Goal: Task Accomplishment & Management: Manage account settings

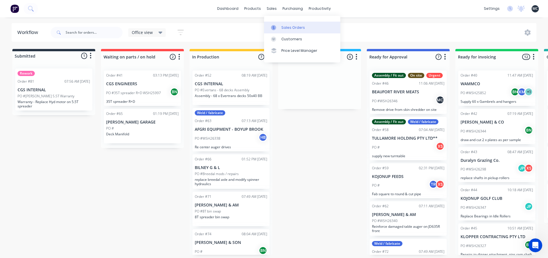
click at [290, 29] on div "Sales Orders" at bounding box center [293, 27] width 24 height 5
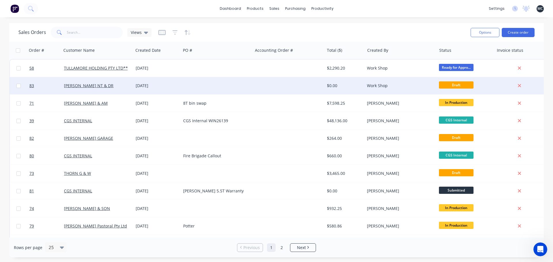
click at [124, 87] on div "[PERSON_NAME] NT & DR" at bounding box center [96, 86] width 64 height 6
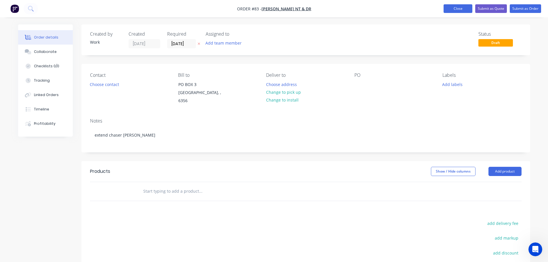
click at [457, 8] on button "Close" at bounding box center [458, 8] width 29 height 9
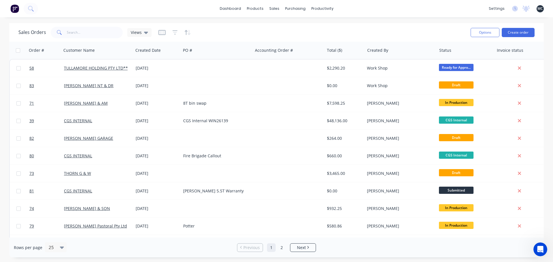
click at [405, 30] on div "Sales Orders Views" at bounding box center [241, 32] width 447 height 14
click at [379, 31] on div "Sales Orders Views" at bounding box center [241, 32] width 447 height 14
click at [519, 33] on button "Create order" at bounding box center [517, 32] width 33 height 9
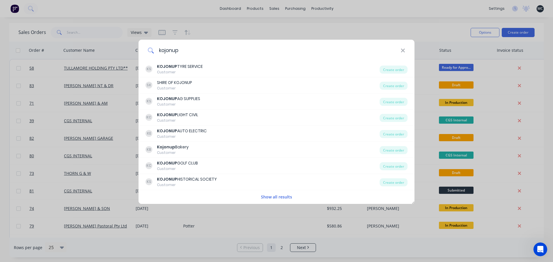
type input "kojonup a"
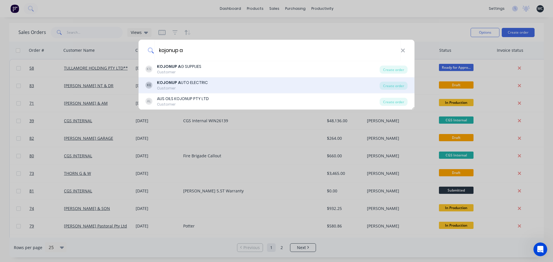
click at [183, 85] on div "KOJONUP A UTO ELECTRIC" at bounding box center [182, 83] width 51 height 6
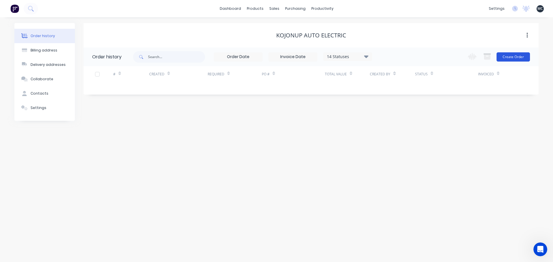
click at [519, 58] on button "Create Order" at bounding box center [512, 56] width 33 height 9
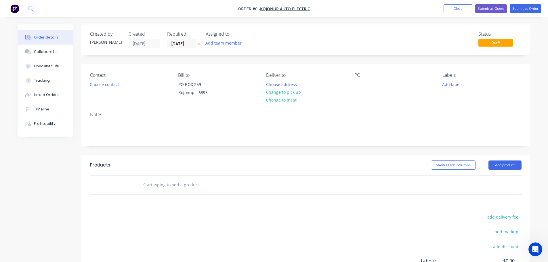
click at [373, 81] on div "PO" at bounding box center [394, 86] width 79 height 26
click at [360, 85] on div at bounding box center [359, 84] width 9 height 8
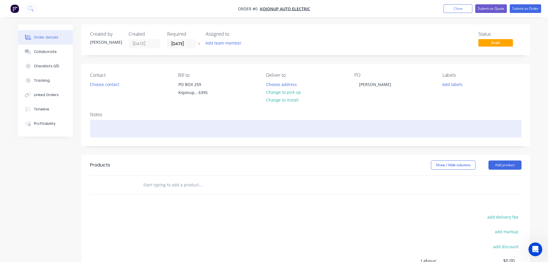
click at [108, 123] on div "Order details Collaborate Checklists 0/0 Tracking Linked Orders Timeline Profit…" at bounding box center [274, 182] width 524 height 317
click at [118, 130] on div "Repair mudgaurd" at bounding box center [306, 129] width 432 height 18
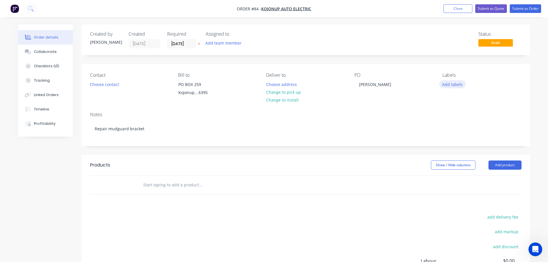
click at [453, 85] on button "Add labels" at bounding box center [452, 84] width 26 height 8
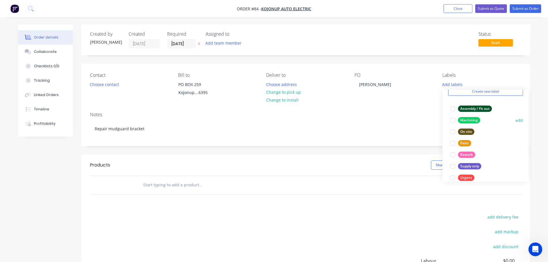
scroll to position [46, 0]
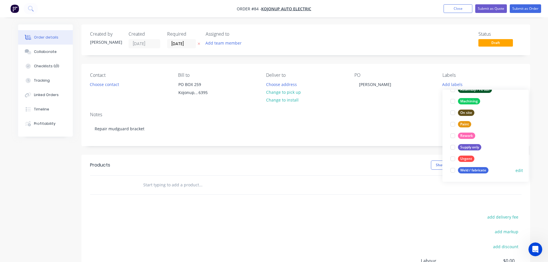
click at [453, 169] on div at bounding box center [453, 171] width 12 height 12
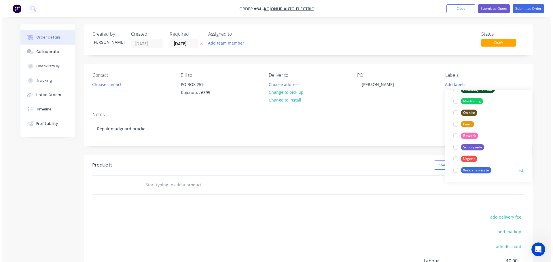
scroll to position [0, 0]
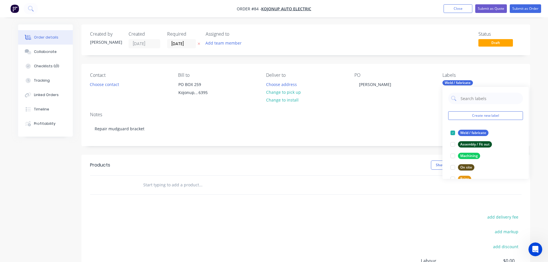
click at [490, 76] on div "Labels" at bounding box center [482, 75] width 79 height 5
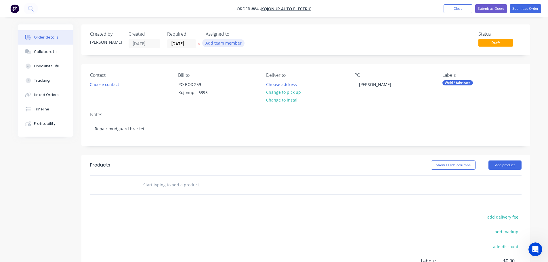
click at [234, 44] on button "Add team member" at bounding box center [223, 43] width 42 height 8
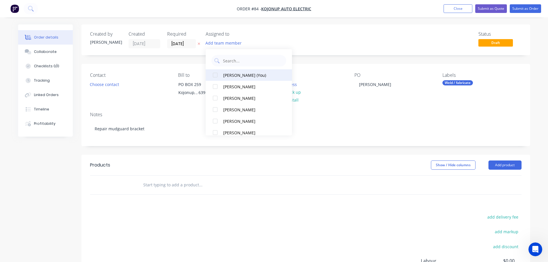
click at [216, 75] on div at bounding box center [216, 75] width 12 height 12
click at [282, 45] on div "Status Draft" at bounding box center [392, 39] width 258 height 17
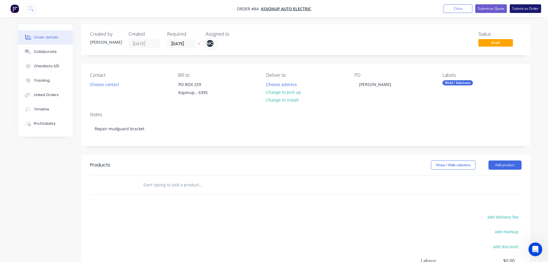
click at [525, 7] on button "Submit as Order" at bounding box center [525, 8] width 31 height 9
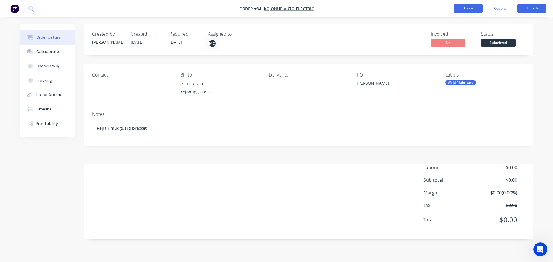
click at [468, 8] on button "Close" at bounding box center [468, 8] width 29 height 9
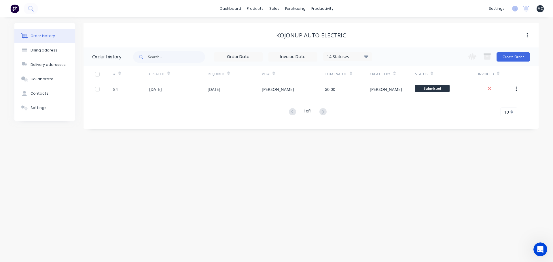
click at [514, 9] on icon at bounding box center [515, 9] width 6 height 6
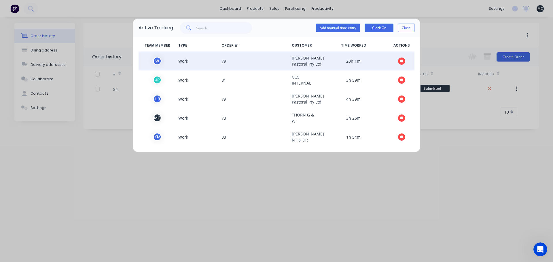
scroll to position [16, 0]
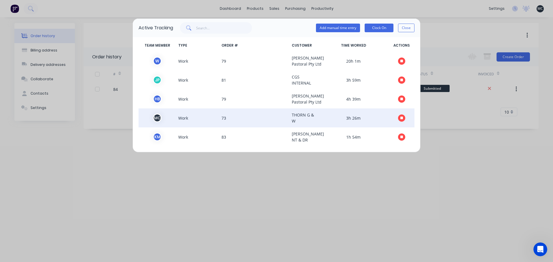
click at [400, 118] on icon "button" at bounding box center [401, 118] width 3 height 3
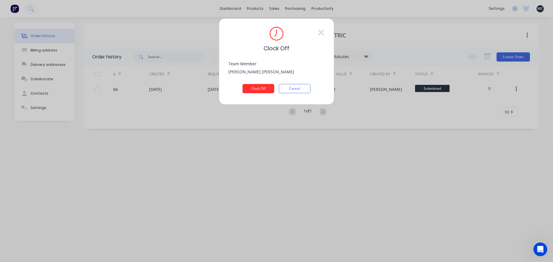
click at [254, 89] on button "Clock Off" at bounding box center [258, 88] width 32 height 9
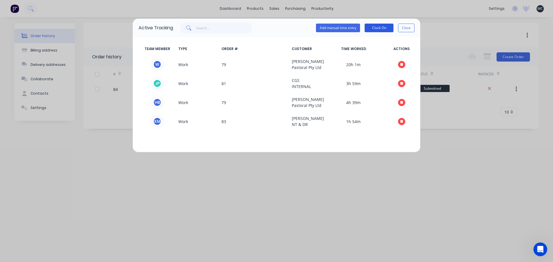
click at [376, 29] on button "Clock On" at bounding box center [378, 28] width 29 height 9
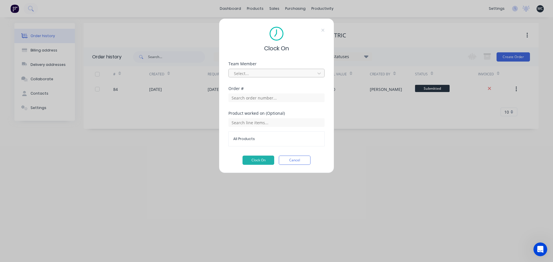
click at [263, 73] on div at bounding box center [272, 73] width 79 height 7
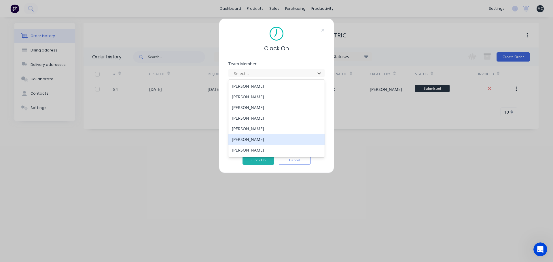
click at [245, 141] on div "[PERSON_NAME]" at bounding box center [276, 139] width 96 height 11
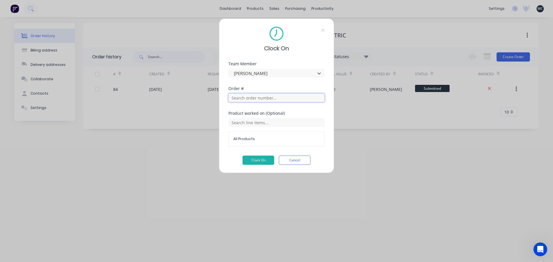
click at [264, 98] on input "text" at bounding box center [276, 98] width 96 height 9
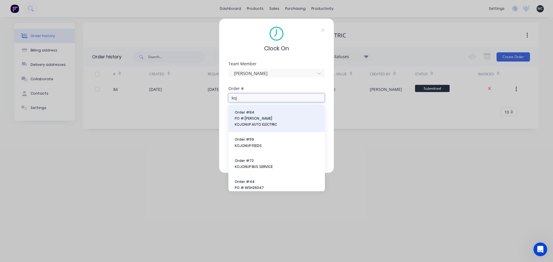
type input "koj"
click at [256, 123] on span "KOJONUP AUTO ELECTRIC" at bounding box center [277, 124] width 84 height 5
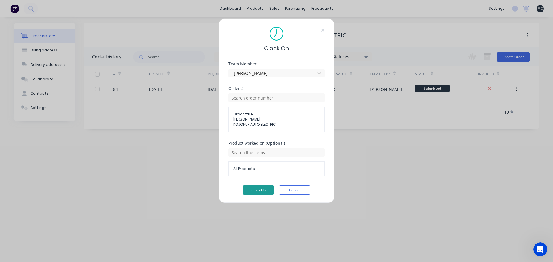
click at [254, 190] on button "Clock On" at bounding box center [258, 190] width 32 height 9
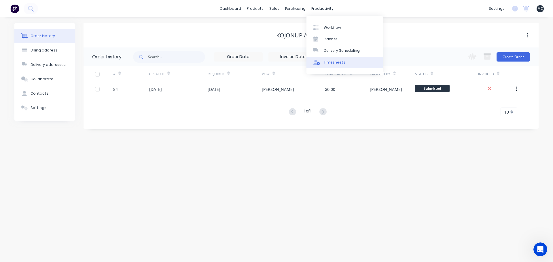
click at [332, 64] on div "Timesheets" at bounding box center [334, 62] width 22 height 5
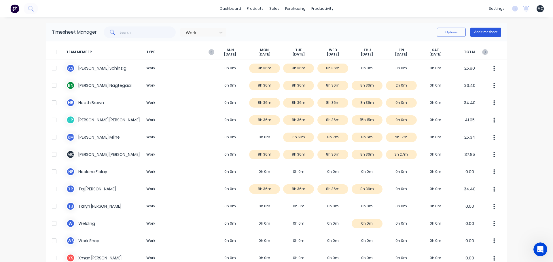
click at [489, 32] on button "Add timesheet" at bounding box center [485, 32] width 31 height 9
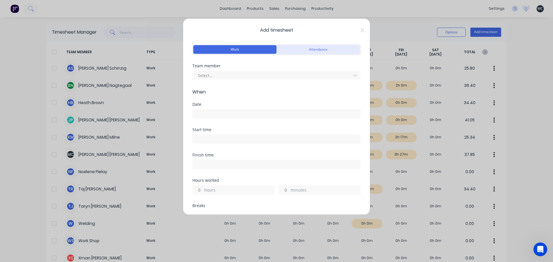
click at [321, 51] on button "Attendance" at bounding box center [317, 49] width 83 height 9
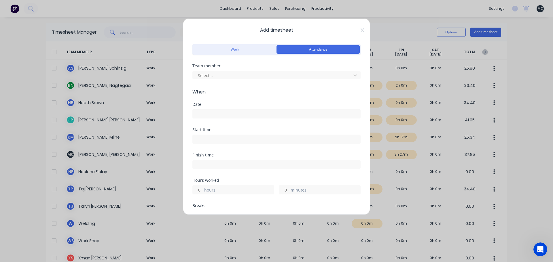
click at [255, 70] on div "Select..." at bounding box center [276, 74] width 168 height 10
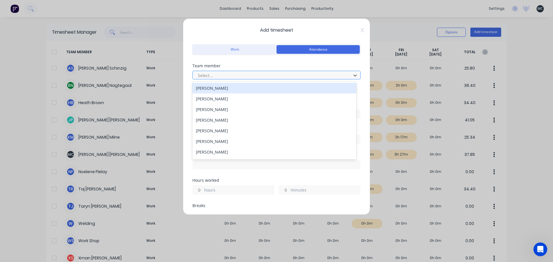
click at [253, 76] on div at bounding box center [272, 75] width 151 height 7
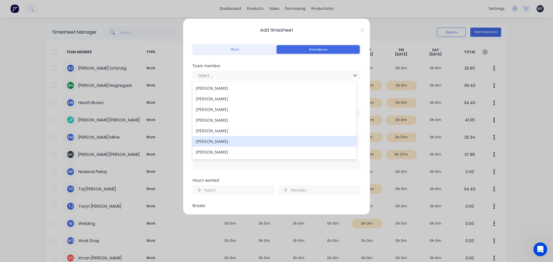
click at [224, 142] on div "[PERSON_NAME]" at bounding box center [274, 141] width 164 height 11
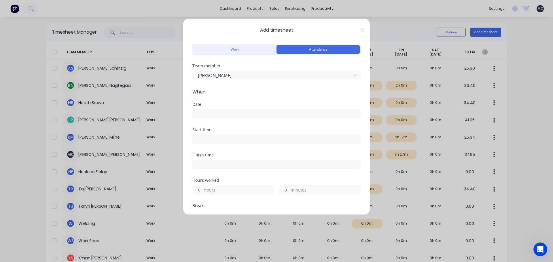
click at [223, 116] on input at bounding box center [276, 114] width 167 height 9
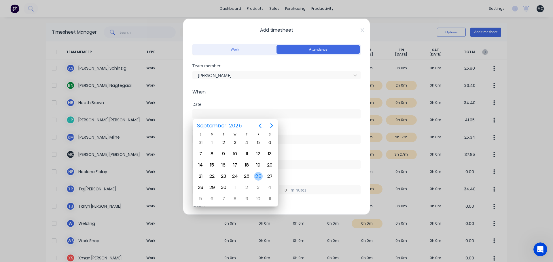
click at [256, 178] on div "26" at bounding box center [258, 176] width 9 height 9
type input "[DATE]"
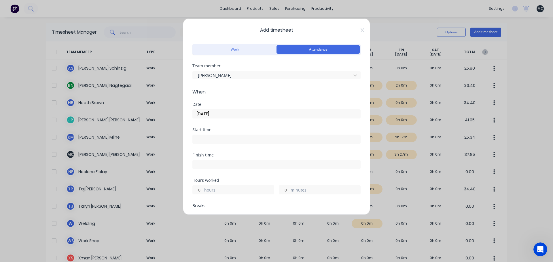
click at [254, 138] on input at bounding box center [276, 139] width 167 height 9
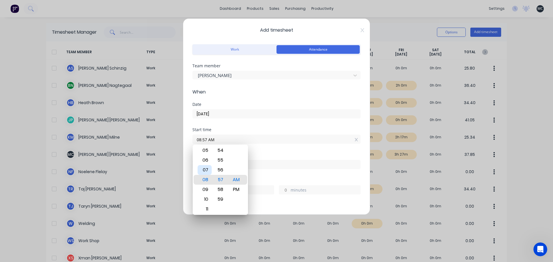
click at [205, 170] on div "07" at bounding box center [204, 170] width 14 height 10
drag, startPoint x: 221, startPoint y: 152, endPoint x: 223, endPoint y: 255, distance: 103.6
click at [224, 252] on body "dashboard products sales purchasing productivity dashboard products Product Cat…" at bounding box center [276, 131] width 553 height 262
drag, startPoint x: 225, startPoint y: 154, endPoint x: 226, endPoint y: 210, distance: 56.1
click at [226, 208] on div "00 01 02 03 04 05 06 07 08 09 10 11 12 13 14 15 16 17 18 19 20 21 22 23 24 25 2…" at bounding box center [220, 188] width 16 height 793
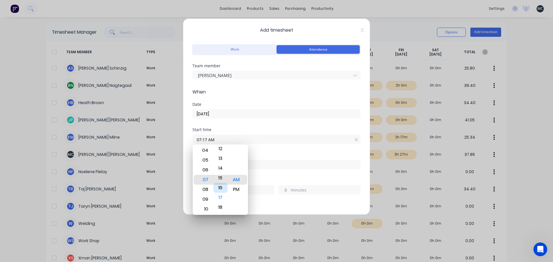
type input "07:00 AM"
click at [222, 176] on div "00" at bounding box center [220, 180] width 14 height 10
click at [268, 162] on input at bounding box center [276, 164] width 167 height 9
type input "11:57 AM"
type input "4"
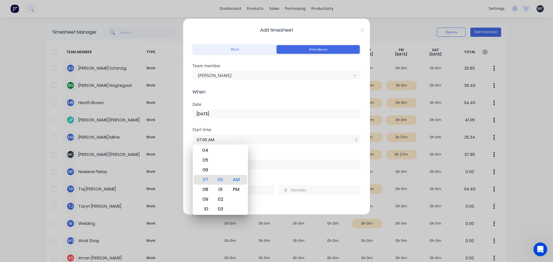
type input "57"
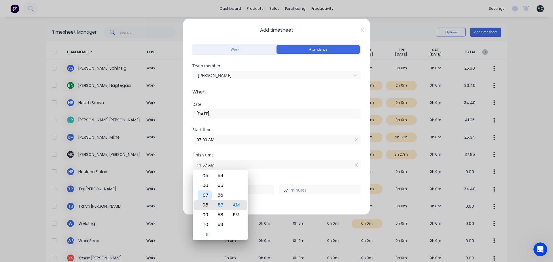
type input "08:57 AM"
type input "1"
click at [206, 174] on div "05" at bounding box center [204, 176] width 14 height 10
type input "05:57 AM"
type input "22"
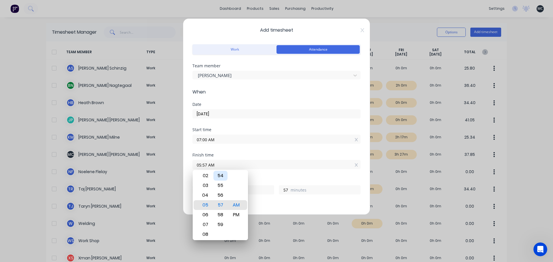
drag, startPoint x: 226, startPoint y: 176, endPoint x: 222, endPoint y: 276, distance: 99.7
click at [222, 258] on html "dashboard products sales purchasing productivity dashboard products Product Cat…" at bounding box center [276, 131] width 553 height 262
type input "05:36 AM"
type input "36"
drag, startPoint x: 228, startPoint y: 176, endPoint x: 230, endPoint y: 255, distance: 78.9
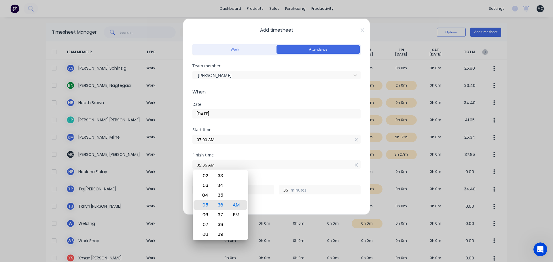
click at [230, 258] on html "dashboard products sales purchasing productivity dashboard products Product Cat…" at bounding box center [276, 131] width 553 height 262
drag, startPoint x: 226, startPoint y: 188, endPoint x: 224, endPoint y: 276, distance: 88.1
click at [224, 258] on html "dashboard products sales purchasing productivity dashboard products Product Cat…" at bounding box center [276, 131] width 553 height 262
type input "05:25 AM"
type input "25"
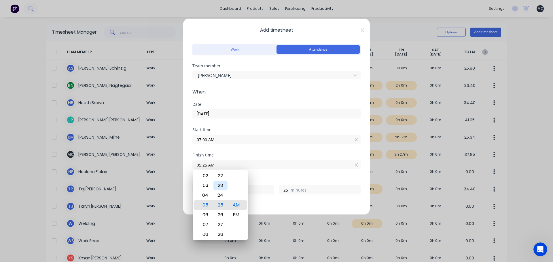
drag, startPoint x: 224, startPoint y: 182, endPoint x: 226, endPoint y: 237, distance: 55.0
click at [226, 239] on div "00 01 02 03 04 05 06 07 08 09 10 11 12 13 14 15 16 17 18 19 20 21 22 23 24 25 2…" at bounding box center [220, 205] width 16 height 793
type input "05:08 AM"
type input "8"
type input "05:03 AM"
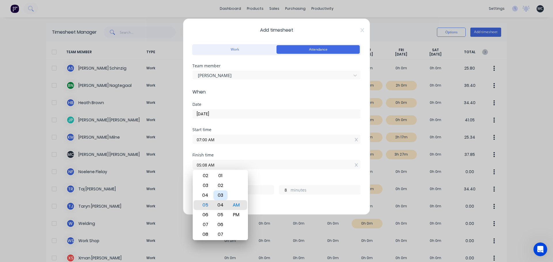
type input "3"
type input "05:01 AM"
type input "1"
click at [220, 197] on div "00" at bounding box center [220, 196] width 14 height 10
type input "05:00 AM"
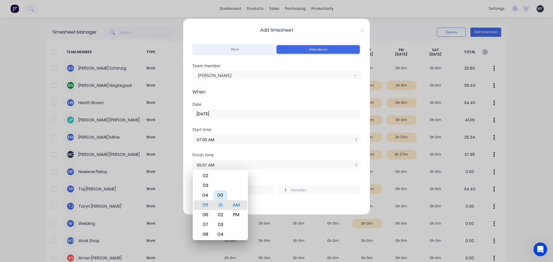
type input "0"
click at [237, 216] on div "PM" at bounding box center [236, 215] width 14 height 10
type input "05:00 PM"
type input "10"
click at [234, 153] on div "Finish time" at bounding box center [276, 155] width 168 height 4
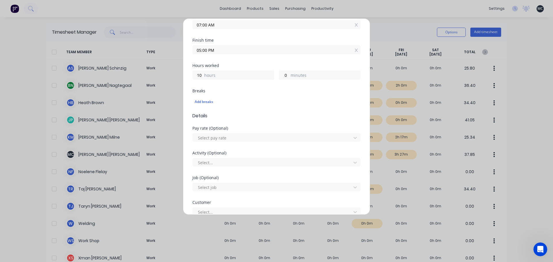
scroll to position [115, 0]
click at [208, 100] on div "Add breaks" at bounding box center [276, 101] width 163 height 7
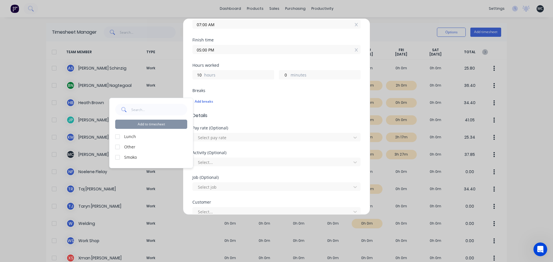
click at [117, 137] on div at bounding box center [118, 137] width 12 height 12
click at [117, 157] on div at bounding box center [118, 158] width 12 height 12
click at [149, 123] on button "Add to timesheet" at bounding box center [151, 124] width 72 height 9
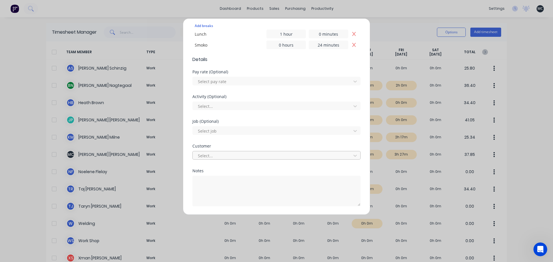
scroll to position [209, 0]
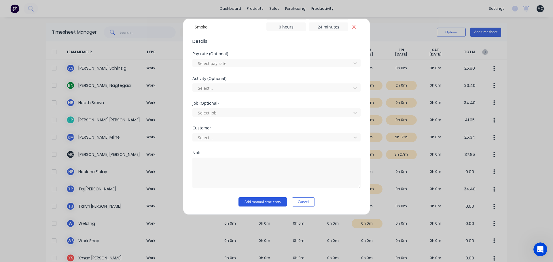
click at [246, 201] on button "Add manual time entry" at bounding box center [262, 201] width 49 height 9
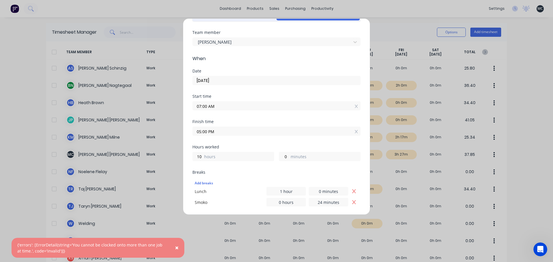
scroll to position [0, 0]
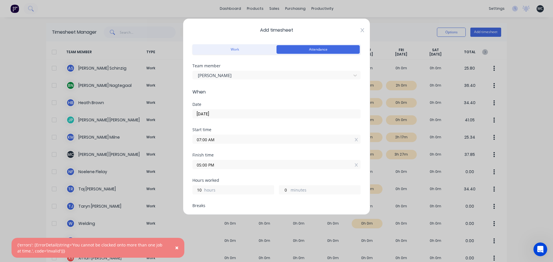
click at [360, 29] on icon at bounding box center [361, 30] width 3 height 5
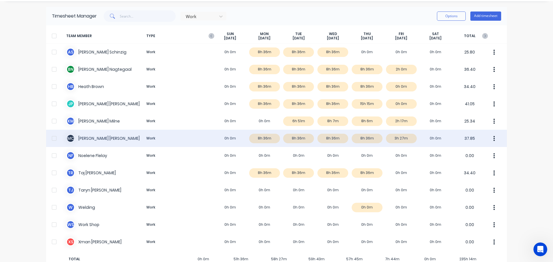
scroll to position [31, 0]
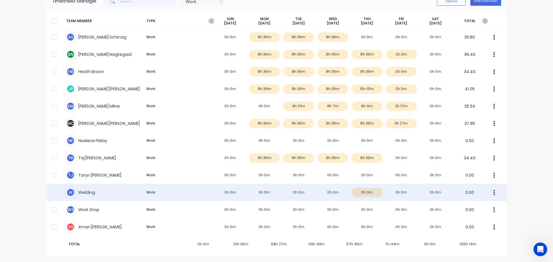
click at [80, 193] on div "W Welding Work 0h 0m 0h 0m 0h 0m 0h 0m 0h 0m 0h 0m 0h 0m 0.00" at bounding box center [276, 192] width 460 height 17
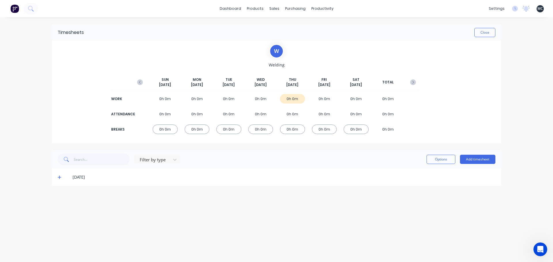
click at [60, 178] on icon at bounding box center [59, 177] width 3 height 3
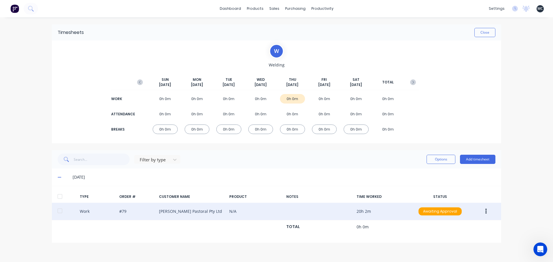
click at [488, 210] on button "button" at bounding box center [486, 211] width 14 height 10
click at [472, 186] on div "Edit" at bounding box center [465, 190] width 44 height 8
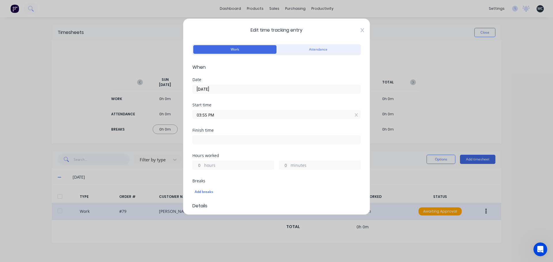
click at [360, 29] on icon at bounding box center [361, 30] width 3 height 5
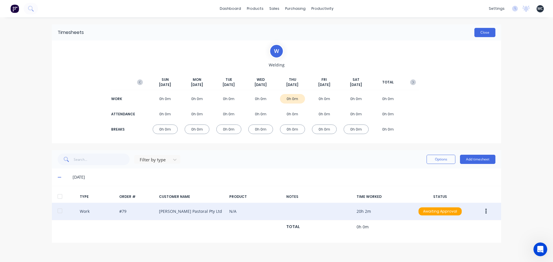
click at [483, 30] on button "Close" at bounding box center [484, 32] width 21 height 9
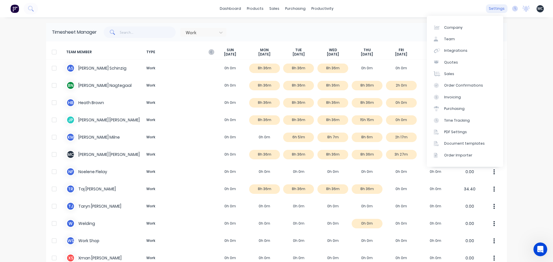
click at [488, 9] on div "settings" at bounding box center [497, 8] width 22 height 9
click at [449, 40] on div "Team" at bounding box center [449, 39] width 11 height 5
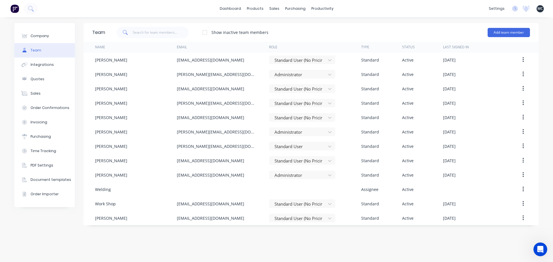
click at [416, 20] on div "Company Team Integrations Quotes Sales Order Confirmations Invoicing Purchasing…" at bounding box center [276, 139] width 553 height 245
